Goal: Navigation & Orientation: Understand site structure

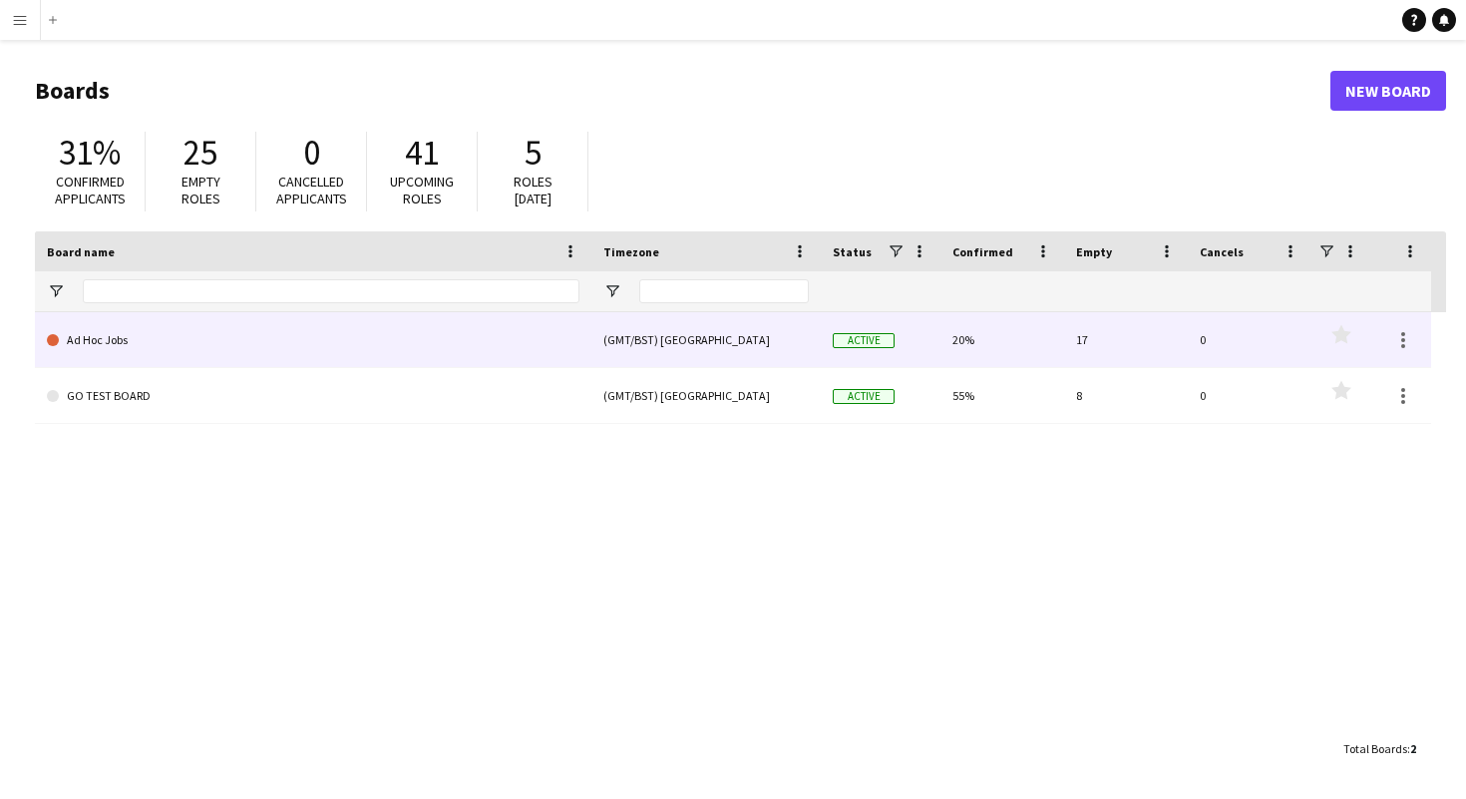
click at [391, 334] on link "Ad Hoc Jobs" at bounding box center [313, 340] width 533 height 56
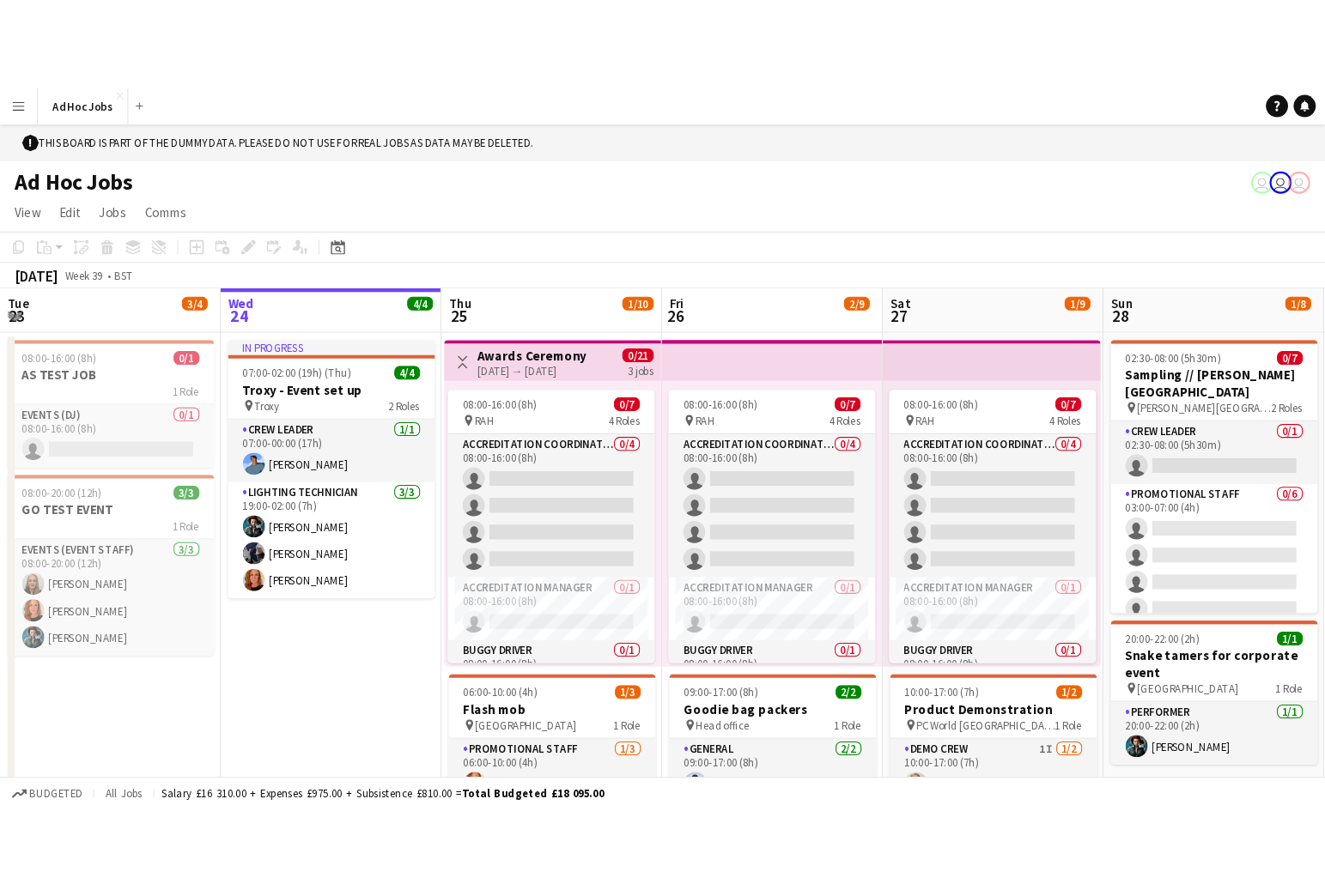
scroll to position [0, 411]
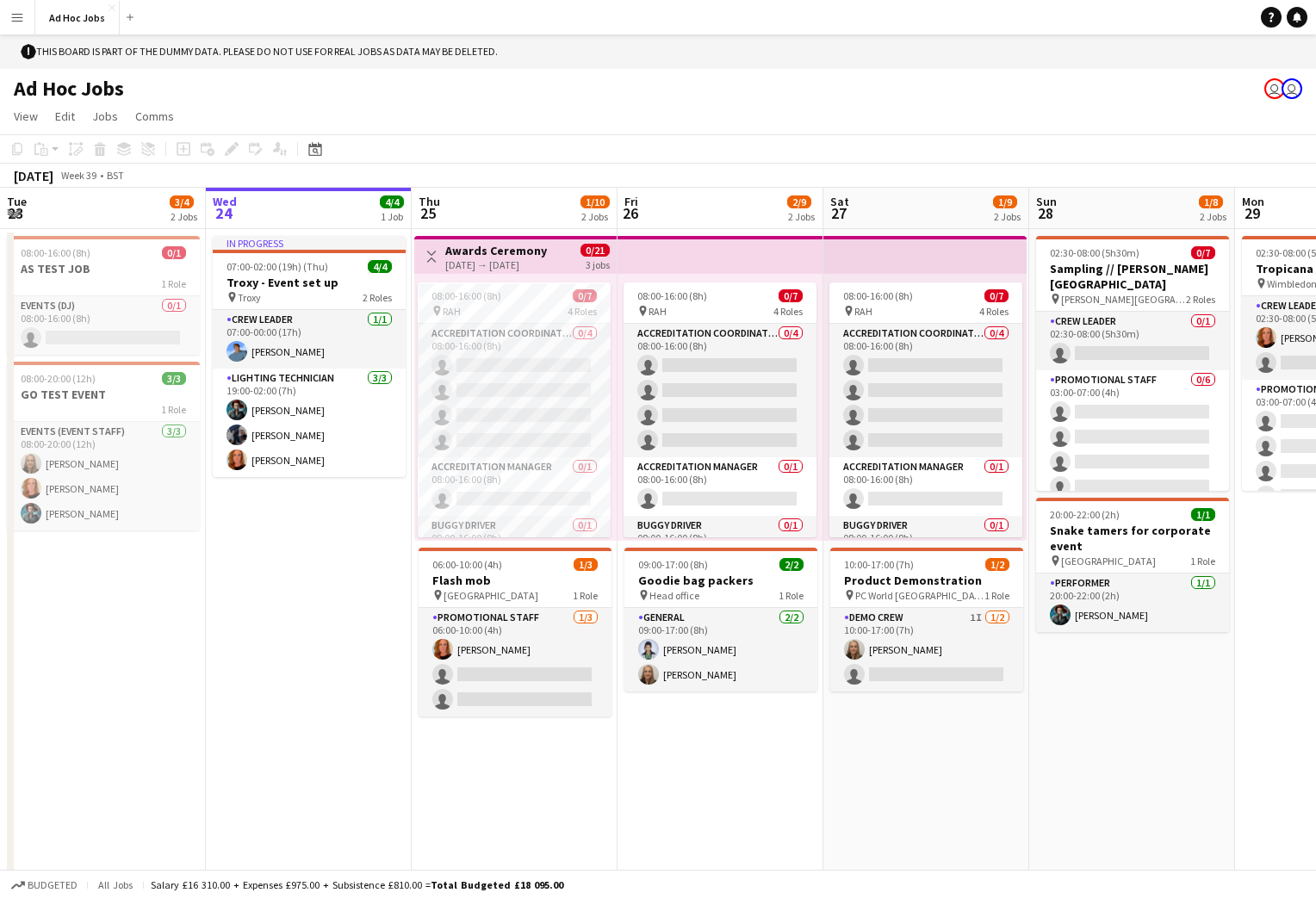
click at [22, 20] on app-icon "Menu" at bounding box center [17, 17] width 14 height 14
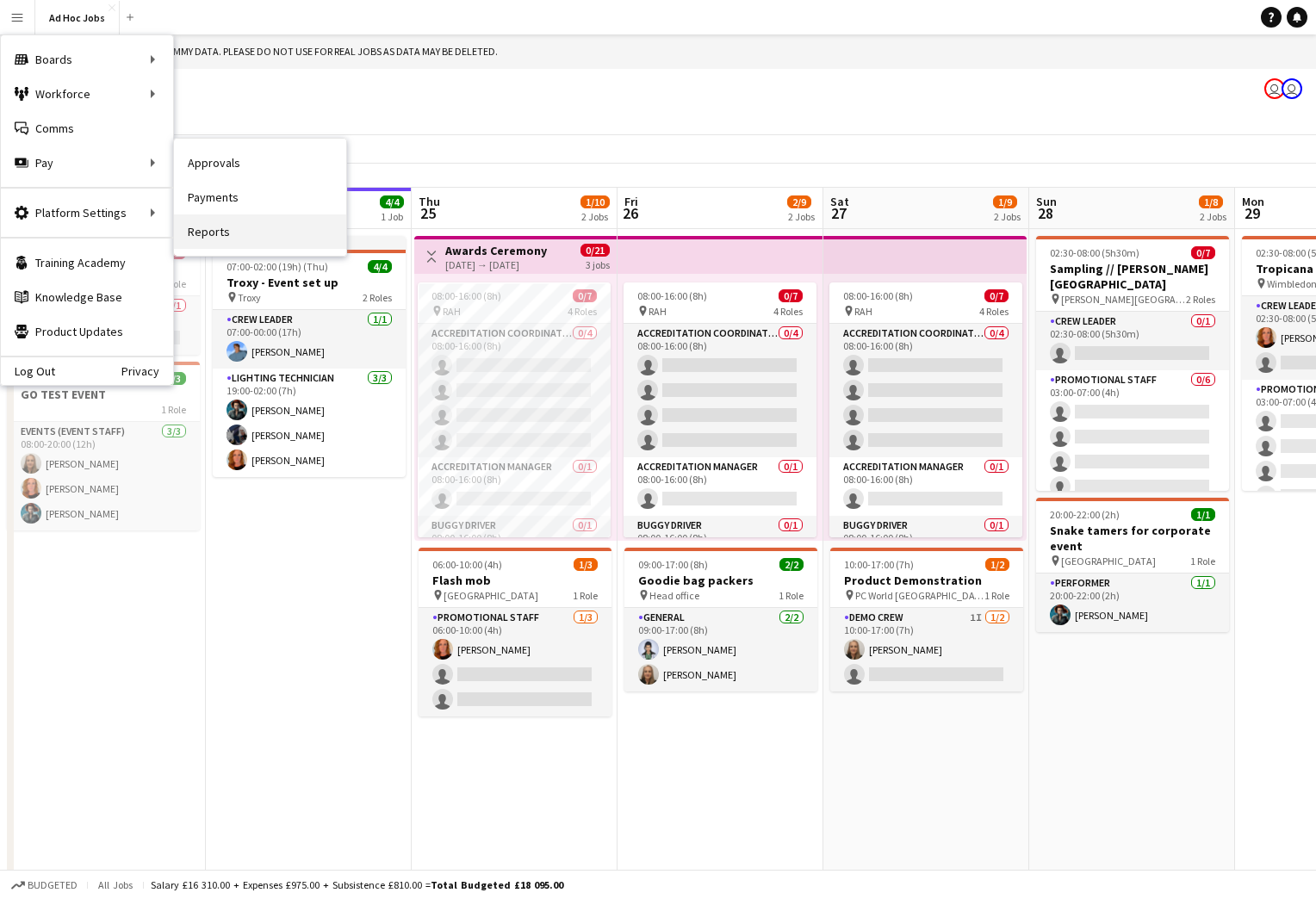
click at [222, 232] on link "Reports" at bounding box center [259, 231] width 172 height 35
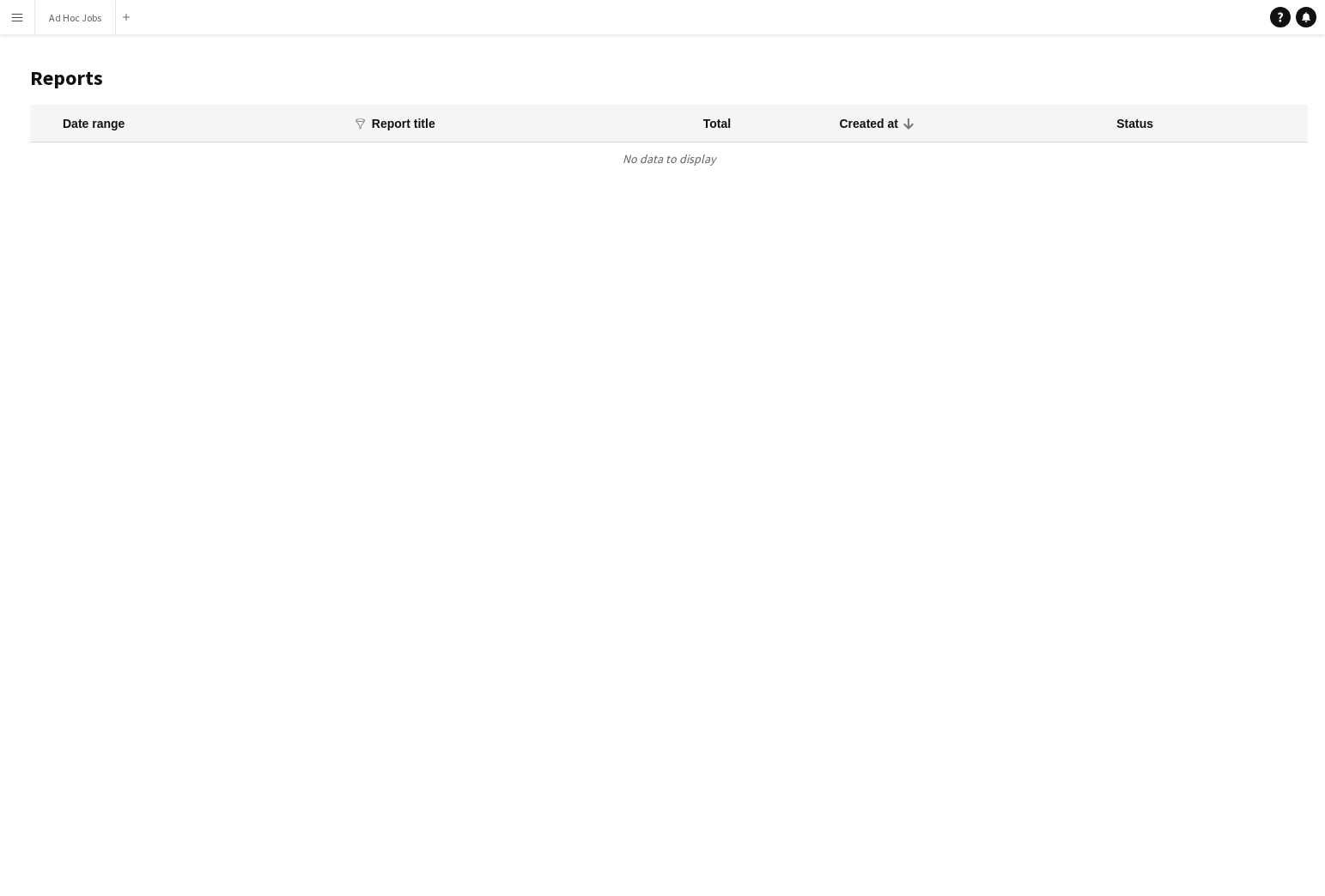
click at [15, 19] on app-icon "Menu" at bounding box center [17, 17] width 14 height 14
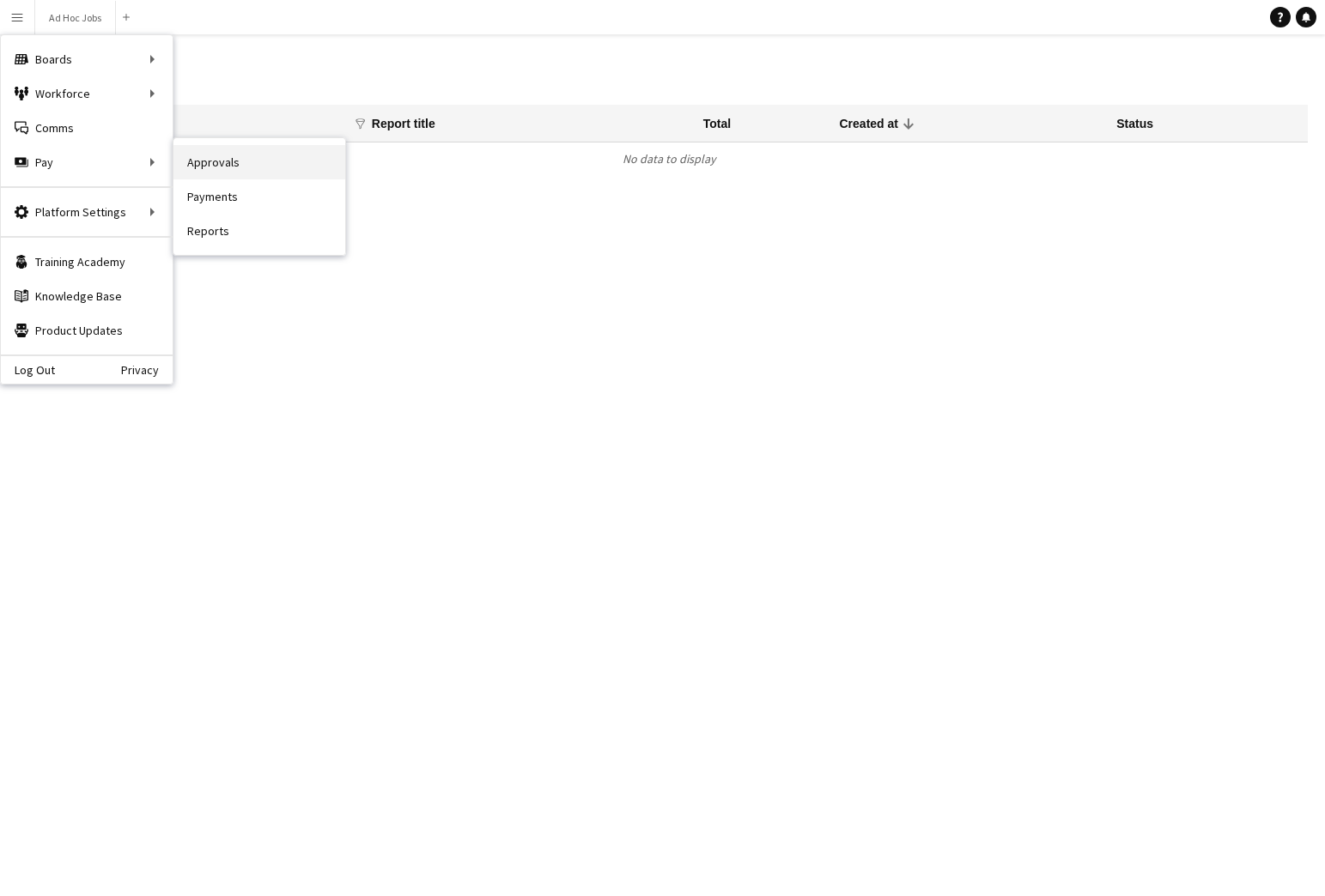
click at [213, 161] on link "Approvals" at bounding box center [258, 163] width 171 height 34
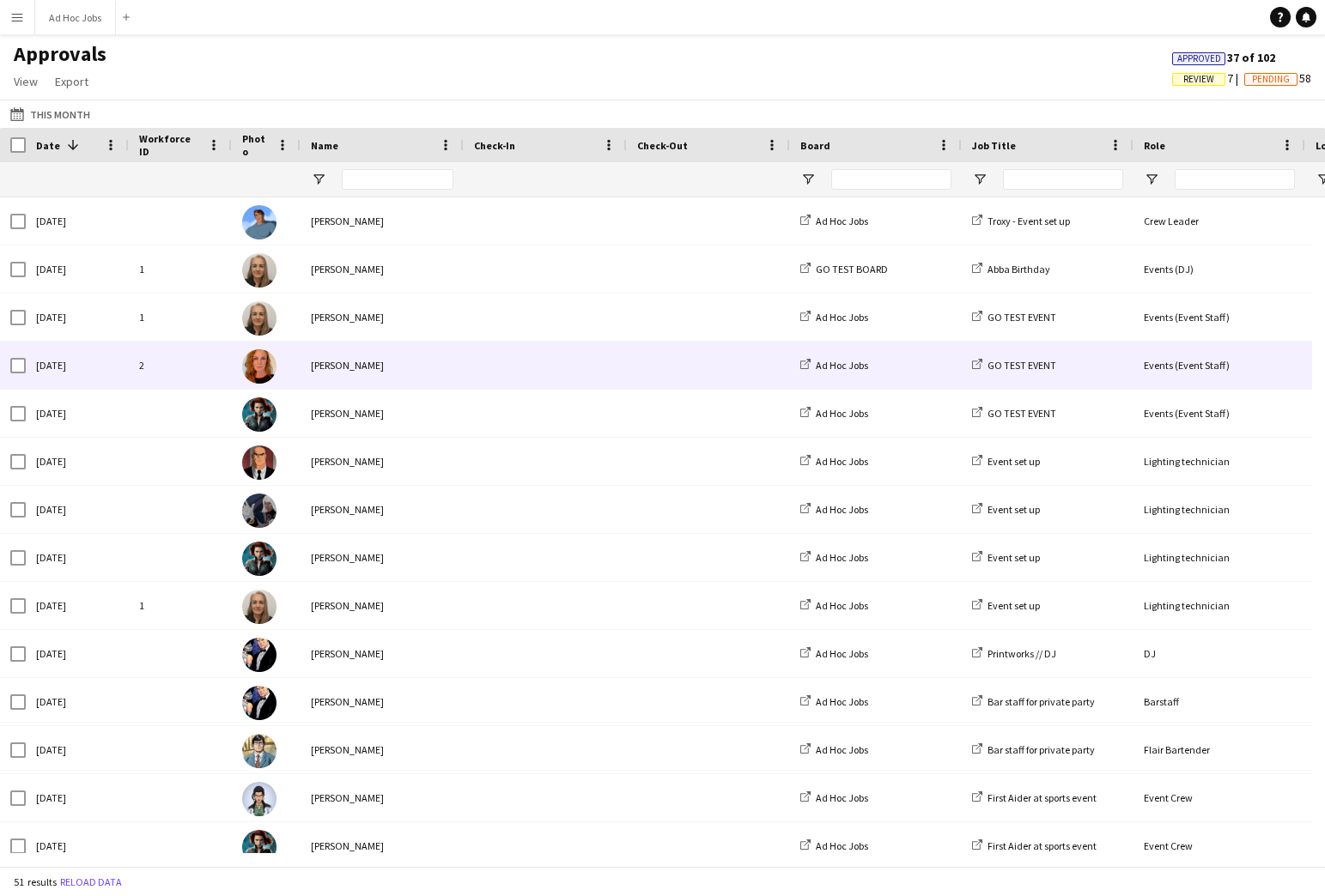
click at [446, 363] on div "[PERSON_NAME]" at bounding box center [381, 365] width 163 height 47
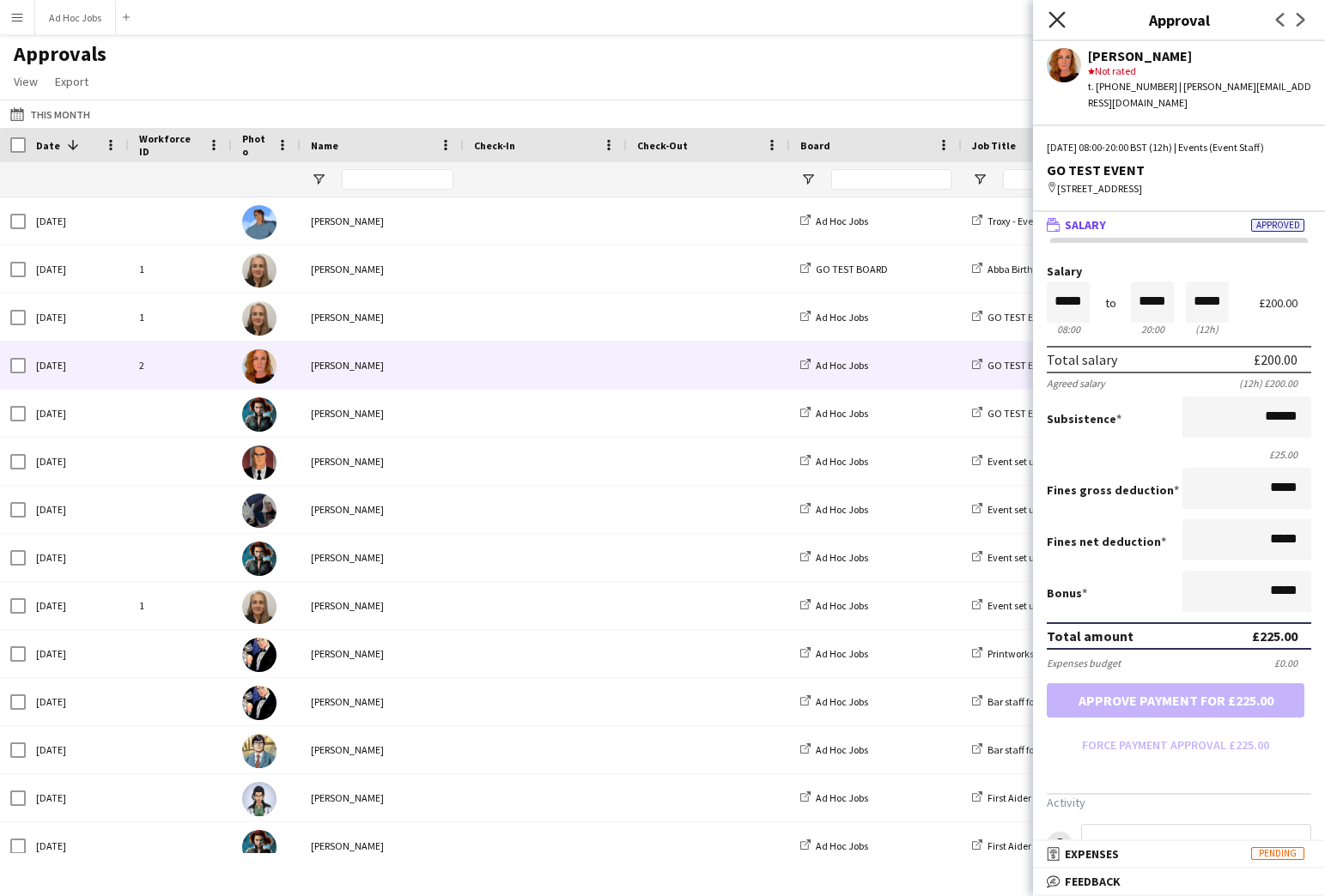
click at [1058, 21] on icon at bounding box center [1056, 19] width 16 height 16
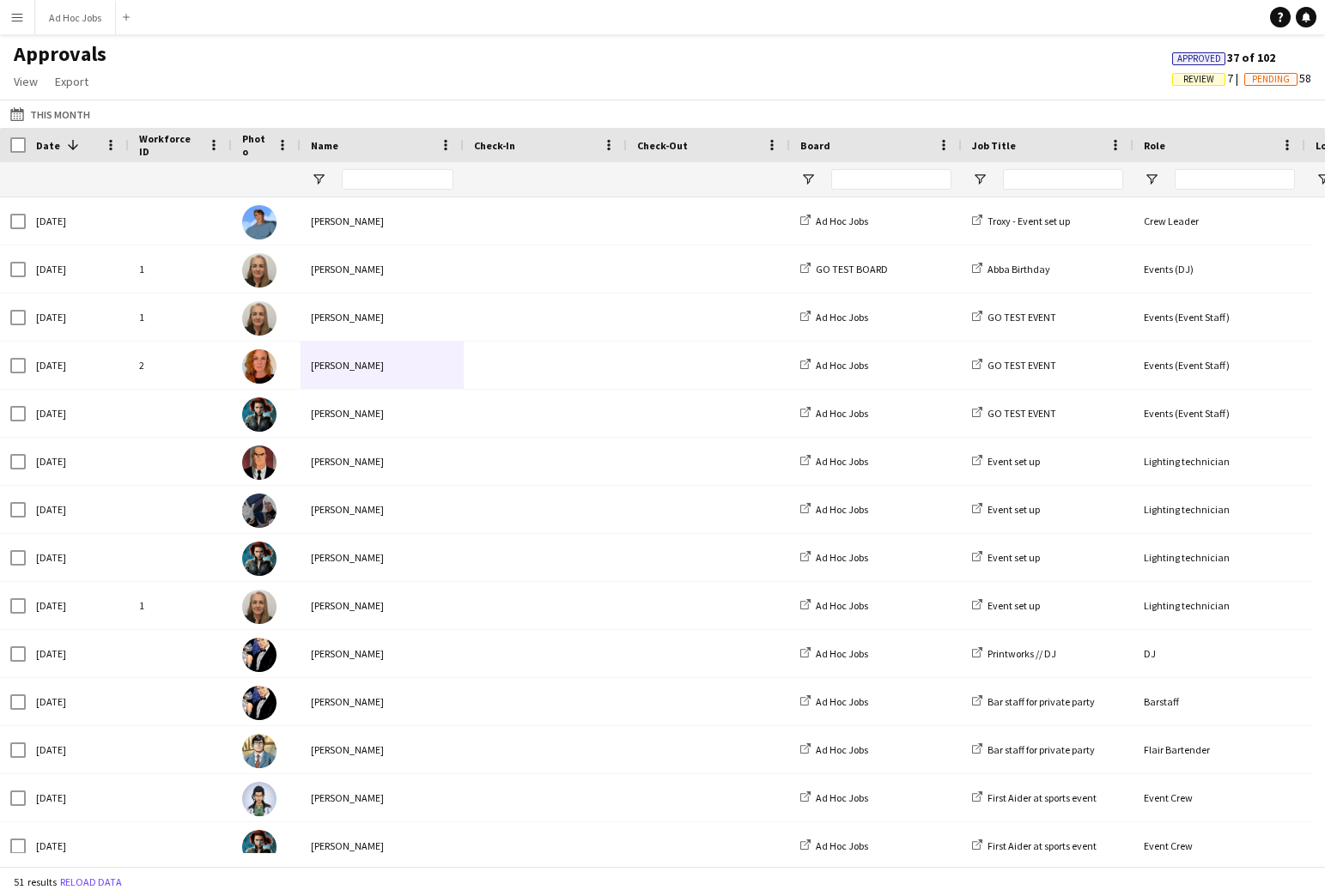
click at [22, 20] on app-icon "Menu" at bounding box center [17, 17] width 14 height 14
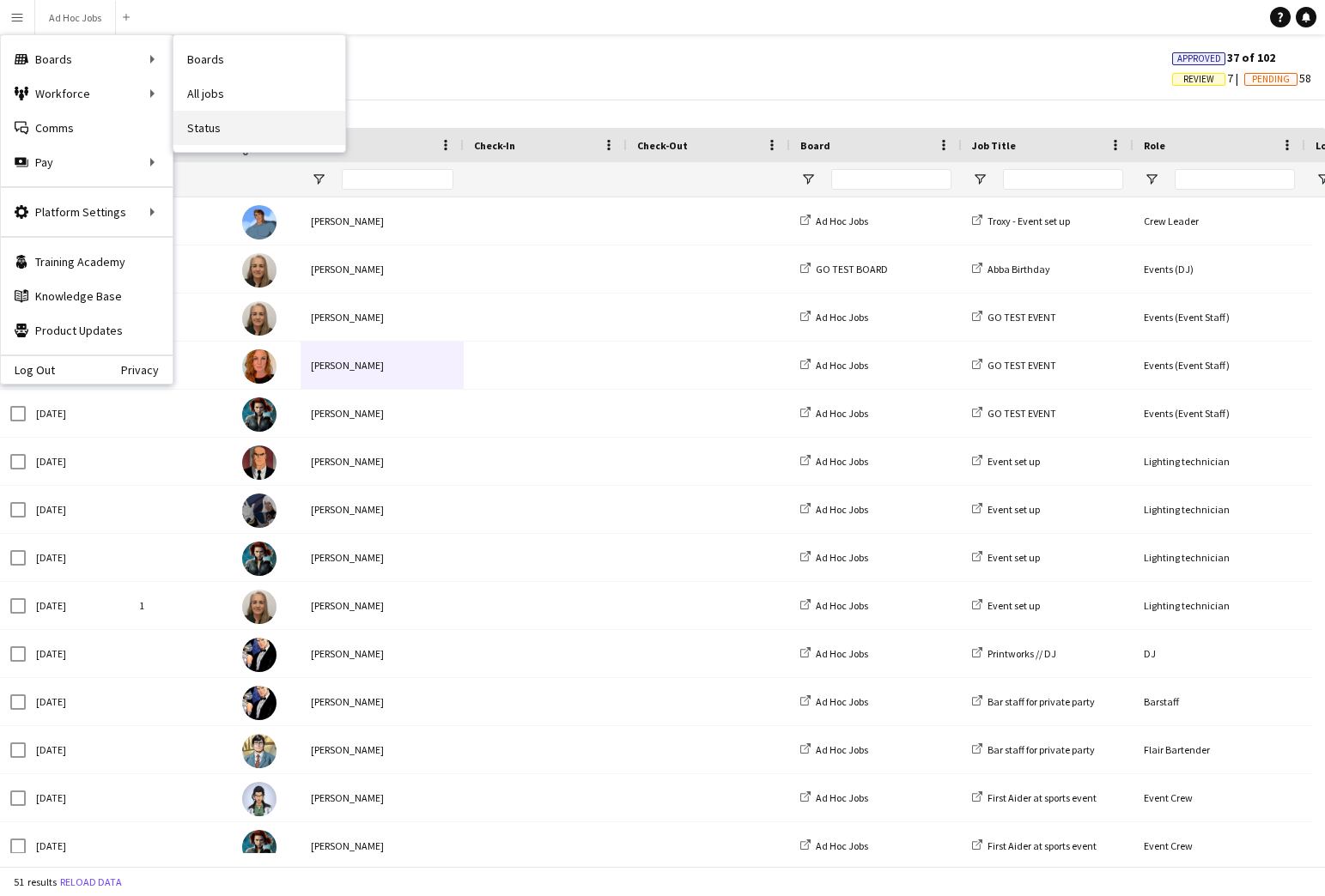
click at [211, 127] on link "Status" at bounding box center [258, 128] width 171 height 34
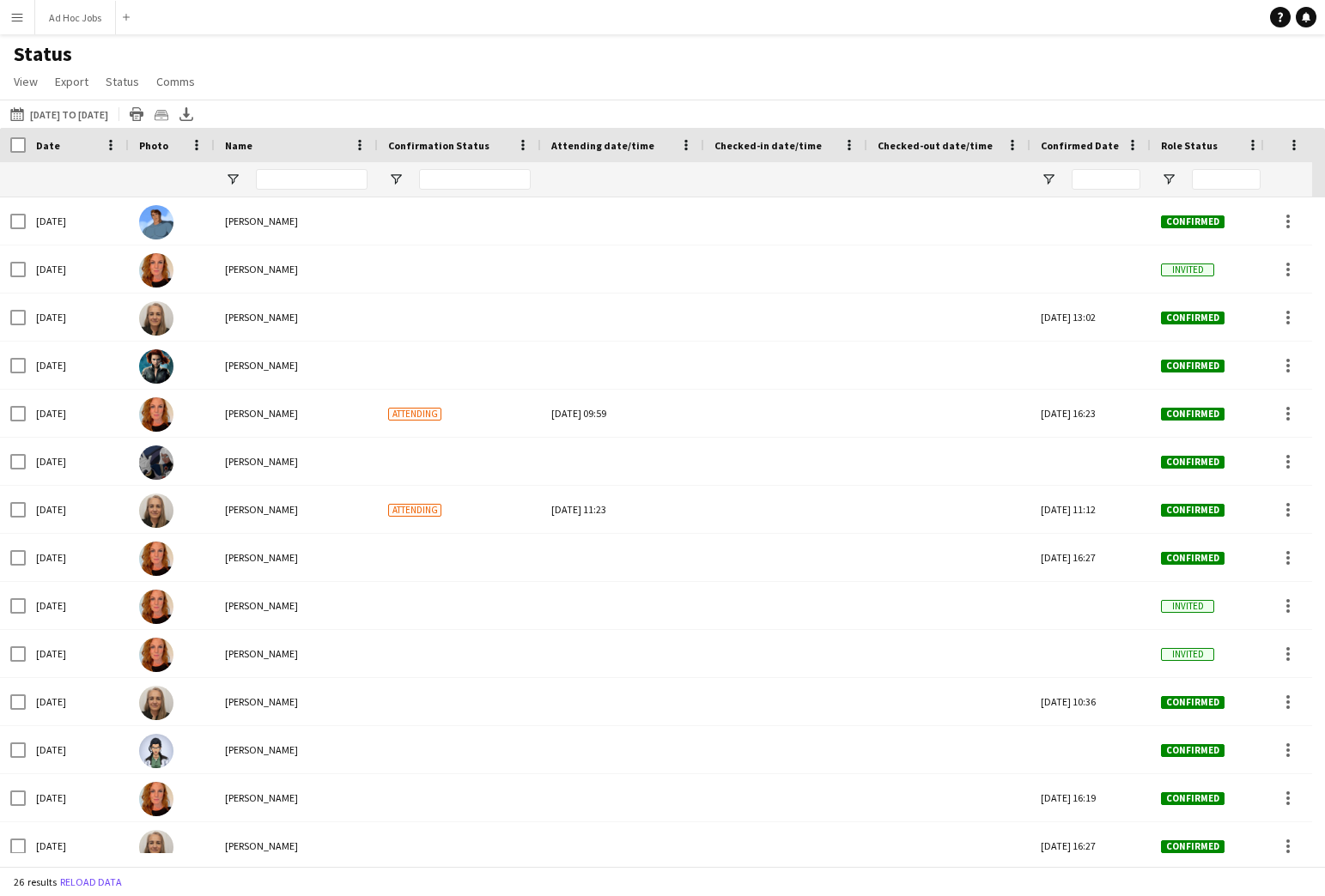
click at [21, 17] on app-icon "Menu" at bounding box center [17, 17] width 14 height 14
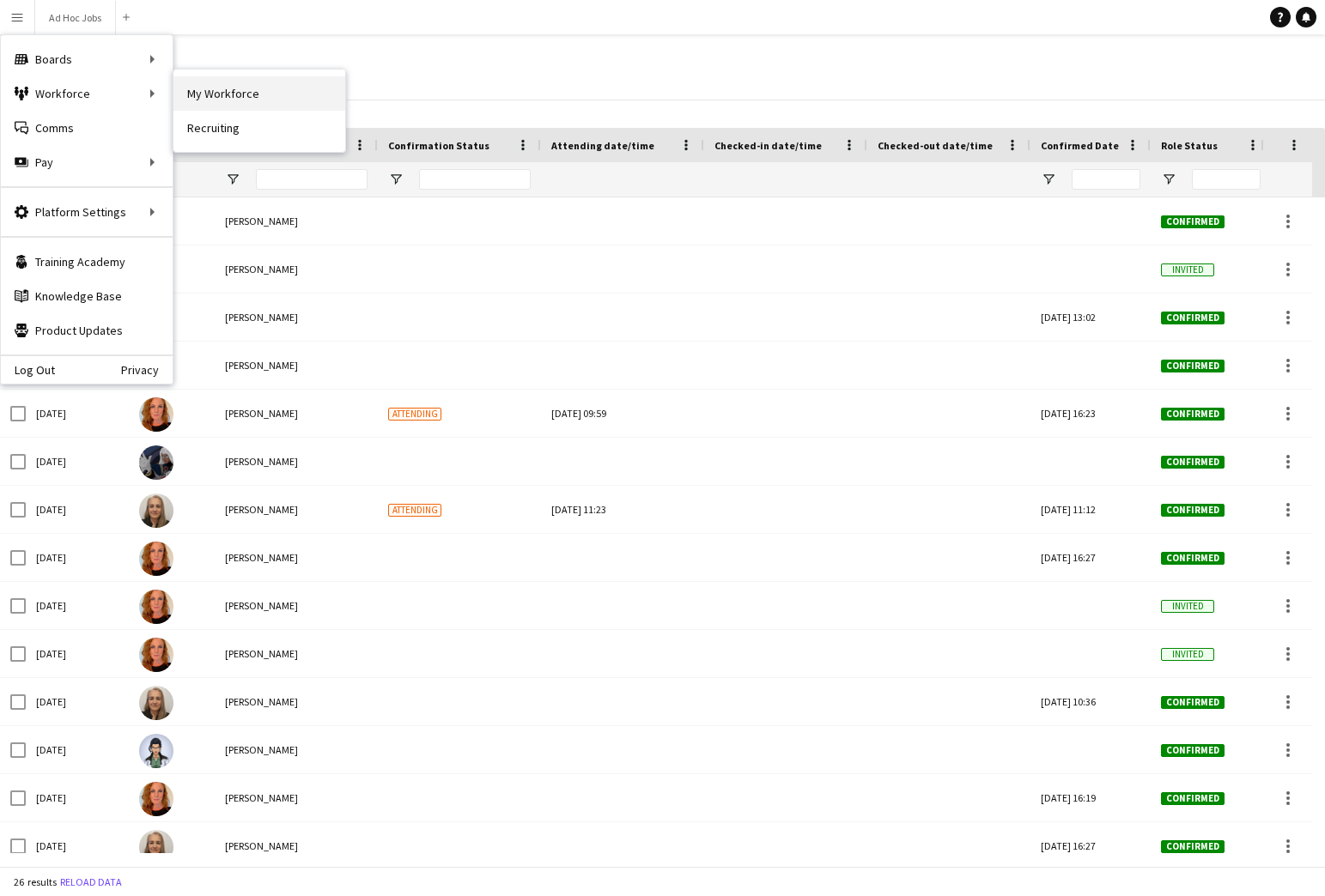
click at [229, 96] on link "My Workforce" at bounding box center [258, 94] width 171 height 34
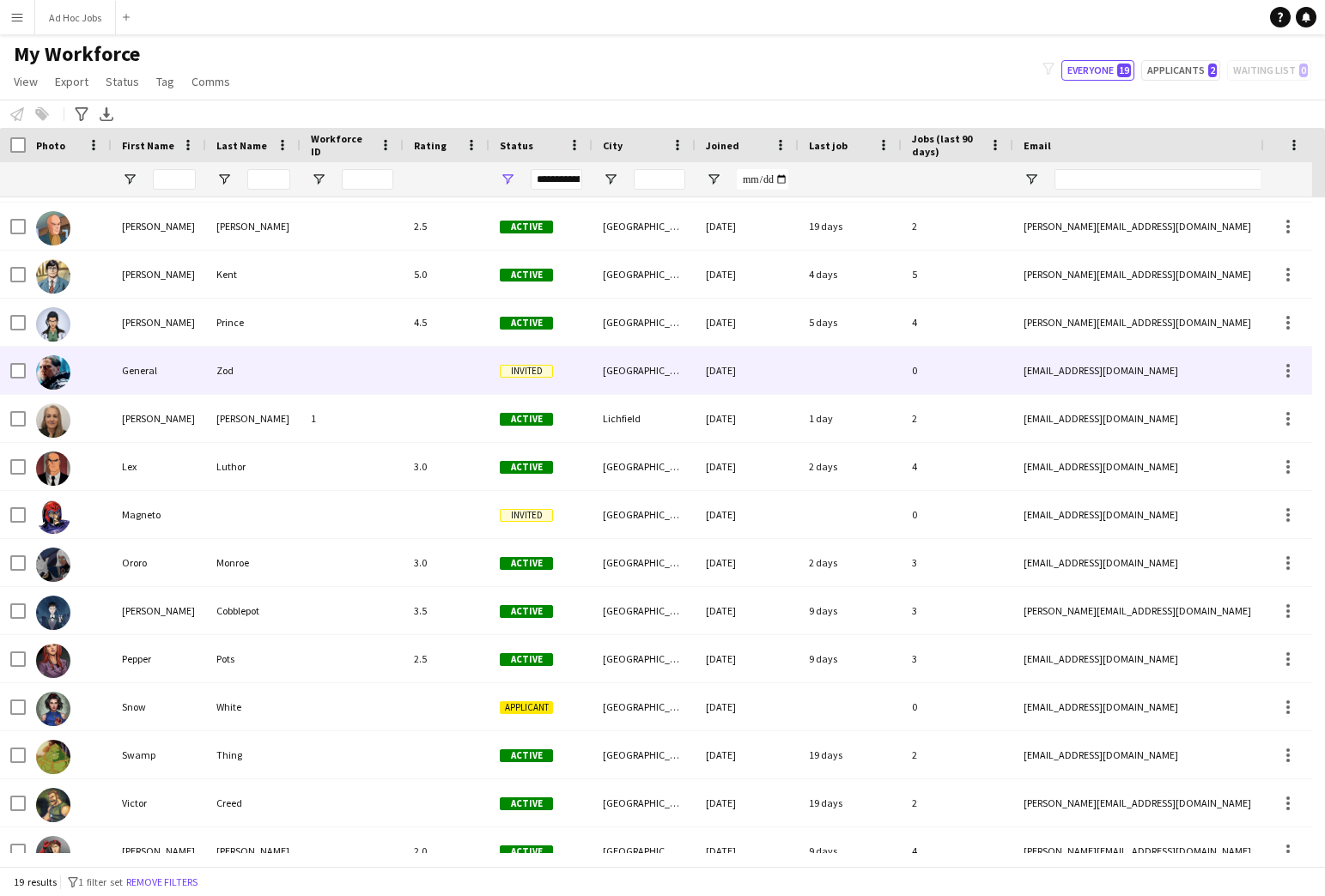
scroll to position [205, 0]
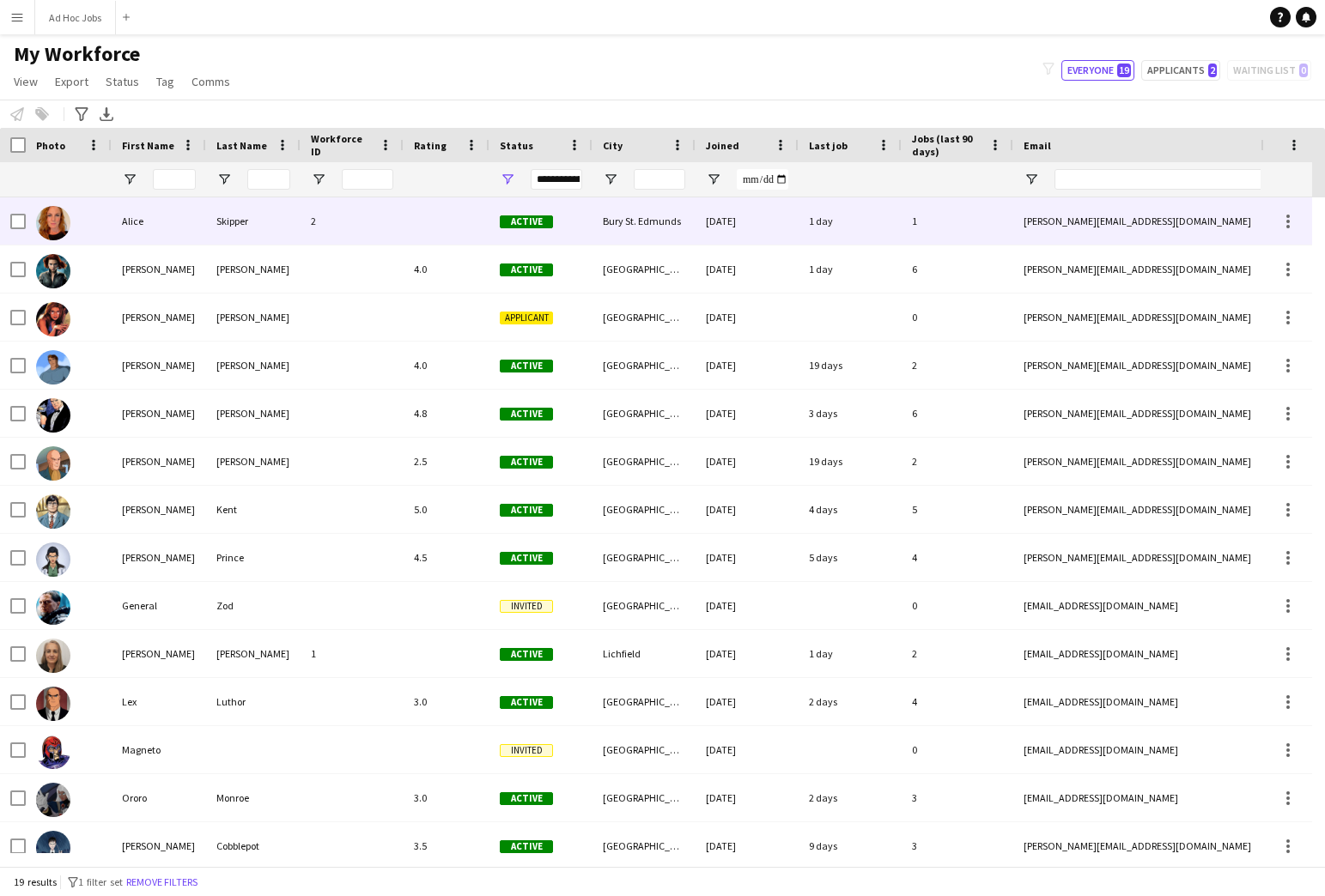
click at [385, 217] on div "2" at bounding box center [352, 220] width 103 height 47
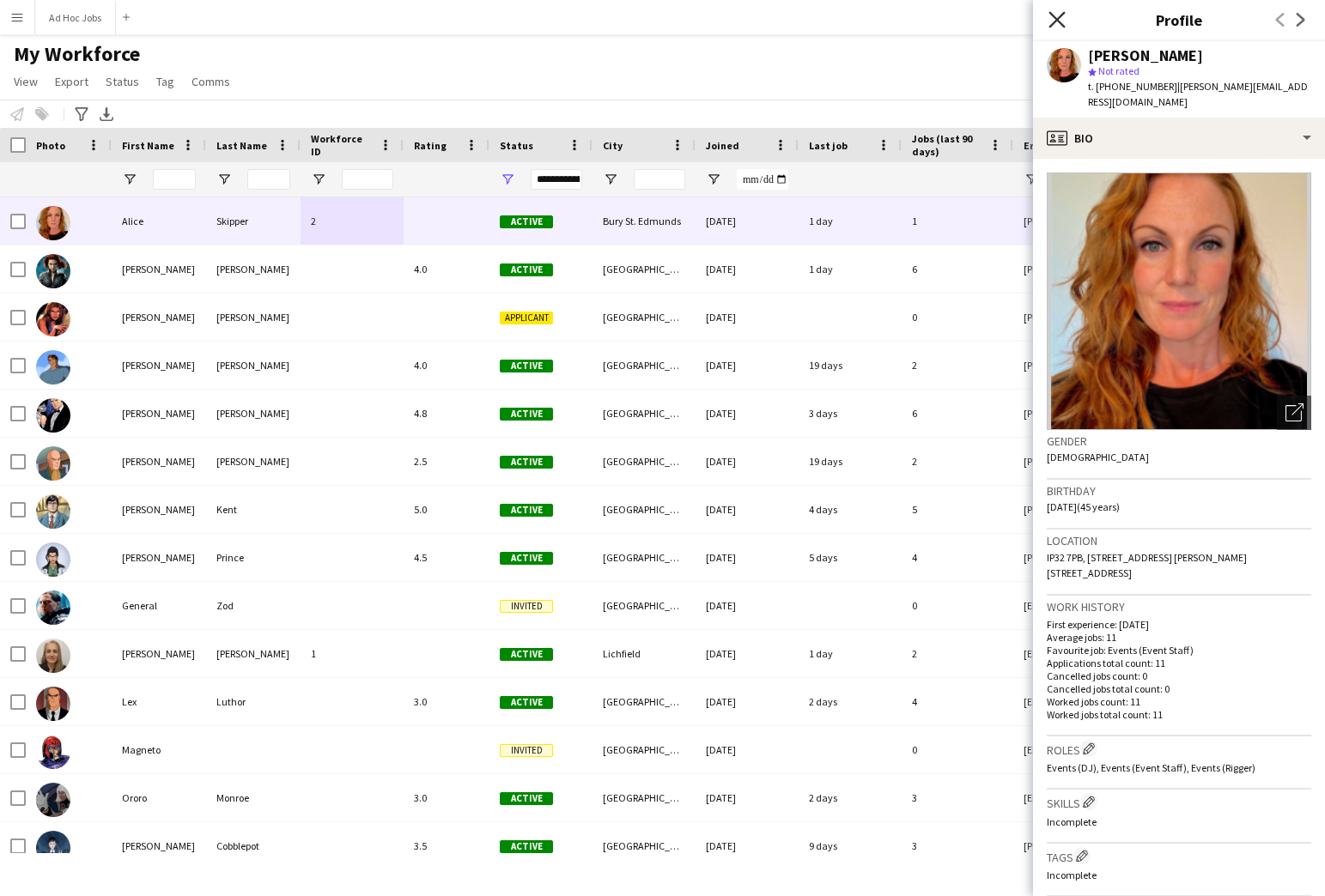
click at [1057, 19] on icon at bounding box center [1056, 19] width 16 height 16
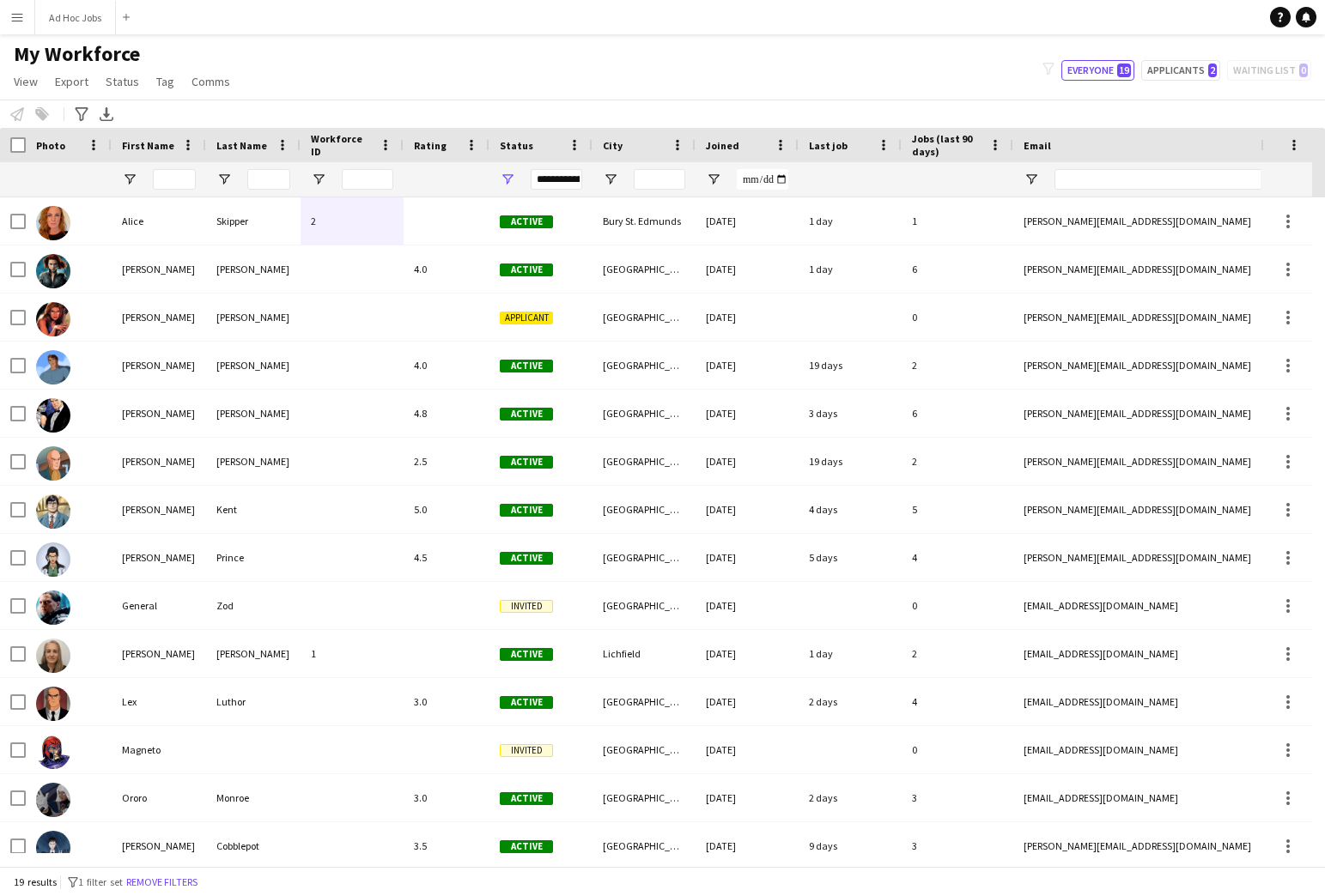
click at [17, 15] on app-icon "Menu" at bounding box center [17, 17] width 14 height 14
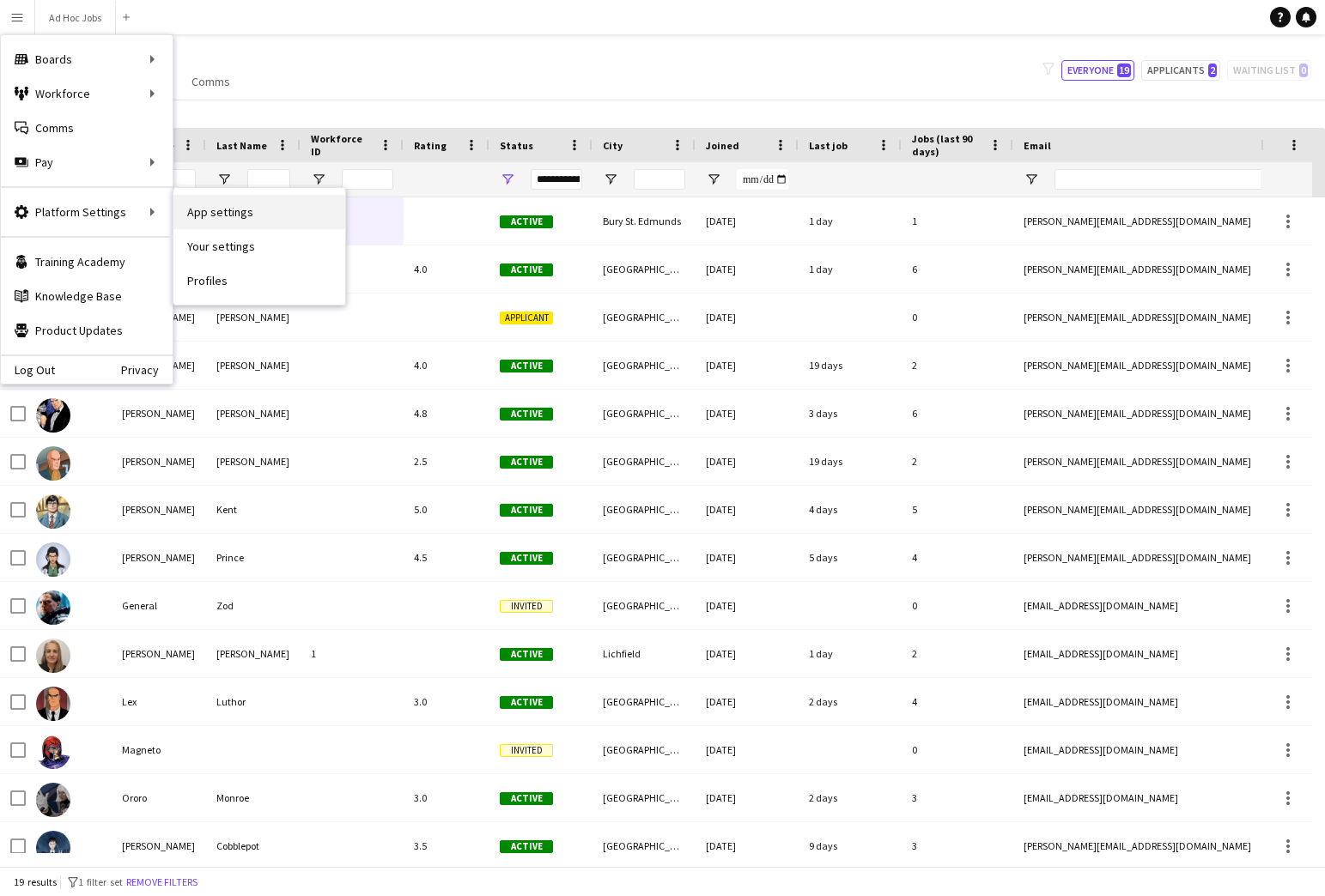
click at [197, 209] on link "App settings" at bounding box center [258, 212] width 171 height 34
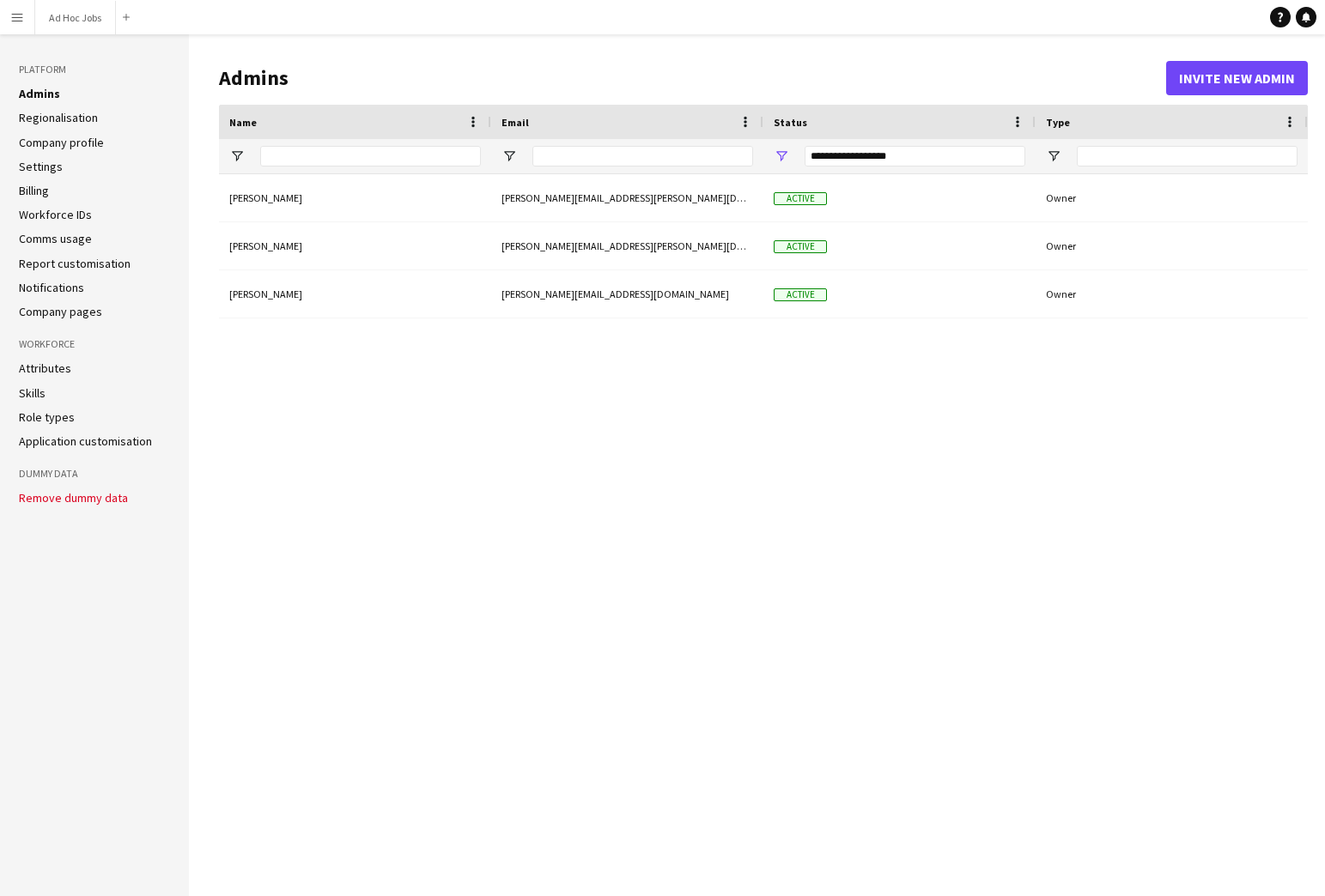
click at [56, 443] on link "Application customisation" at bounding box center [85, 442] width 133 height 15
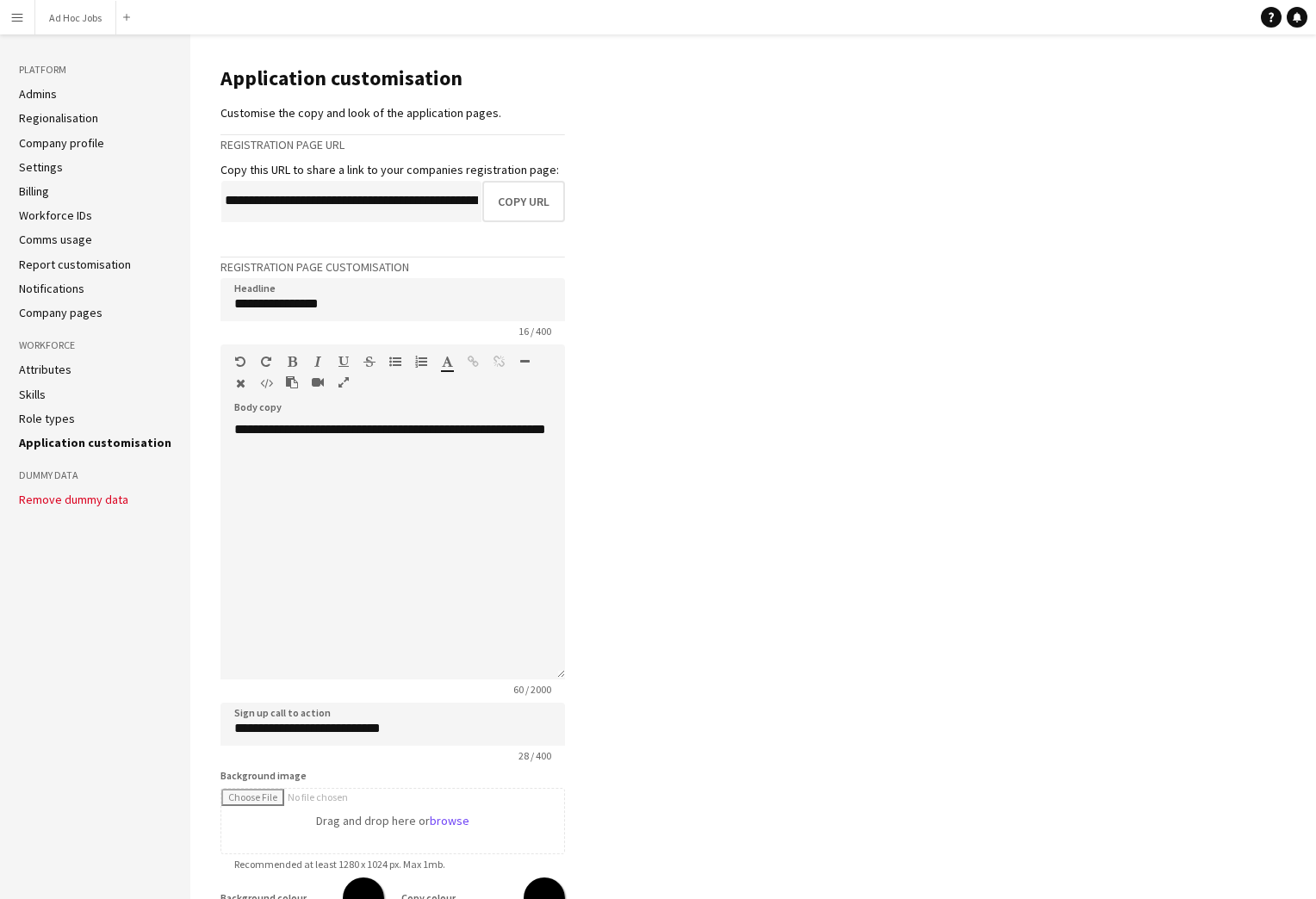
click at [44, 92] on link "Admins" at bounding box center [38, 94] width 38 height 16
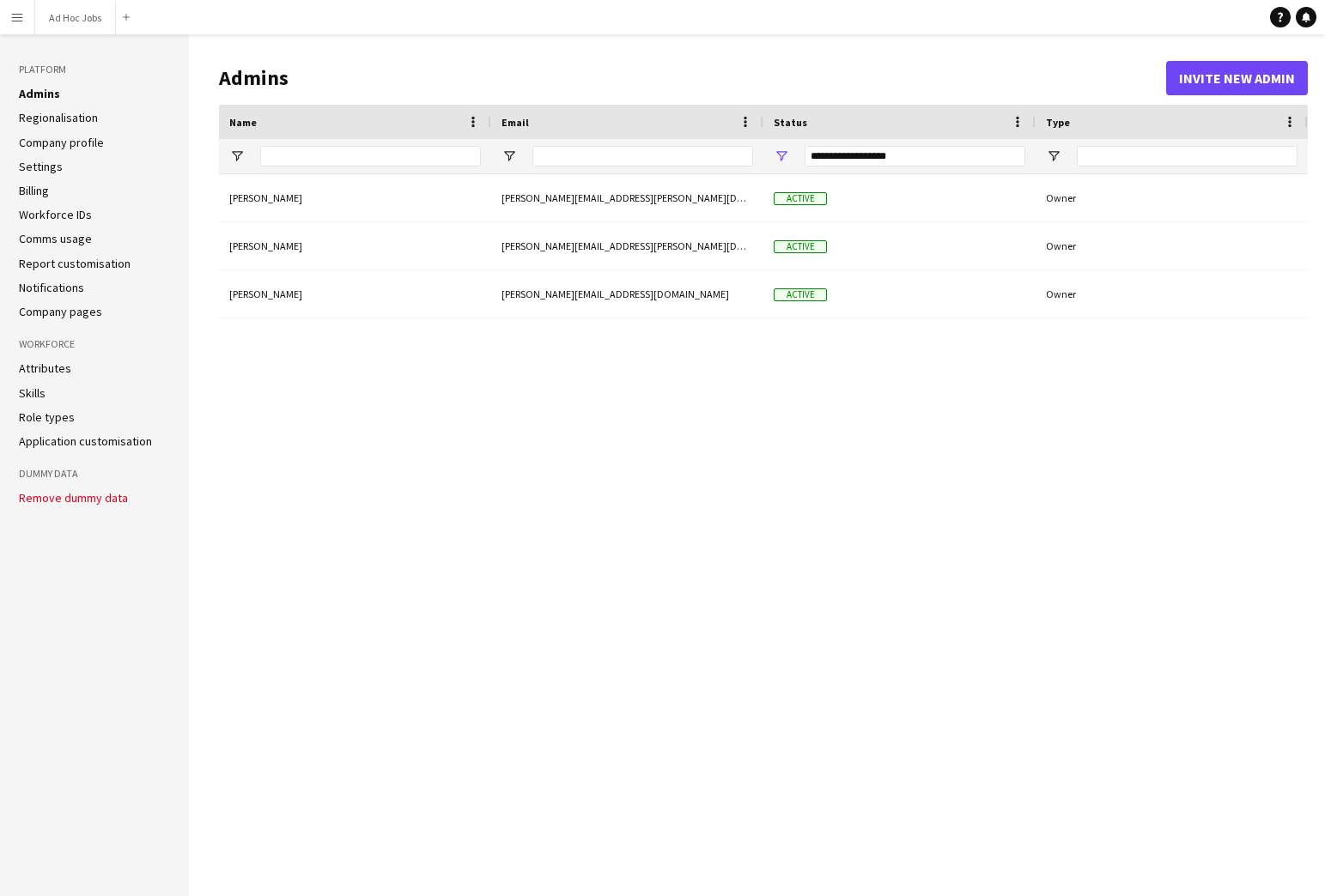
click at [64, 116] on link "Regionalisation" at bounding box center [59, 118] width 79 height 15
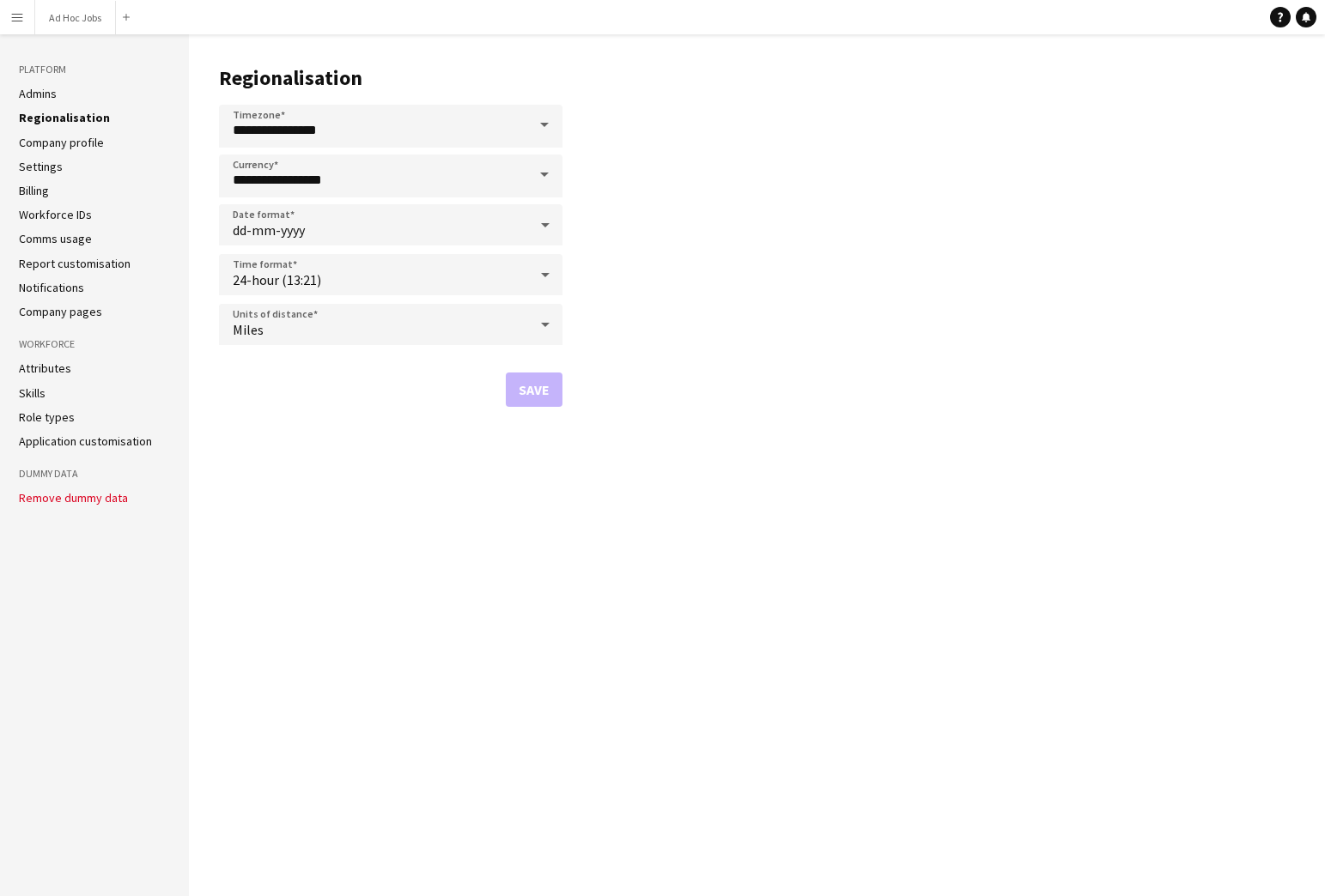
click at [59, 147] on link "Company profile" at bounding box center [61, 143] width 85 height 15
